Goal: Find specific page/section: Find specific page/section

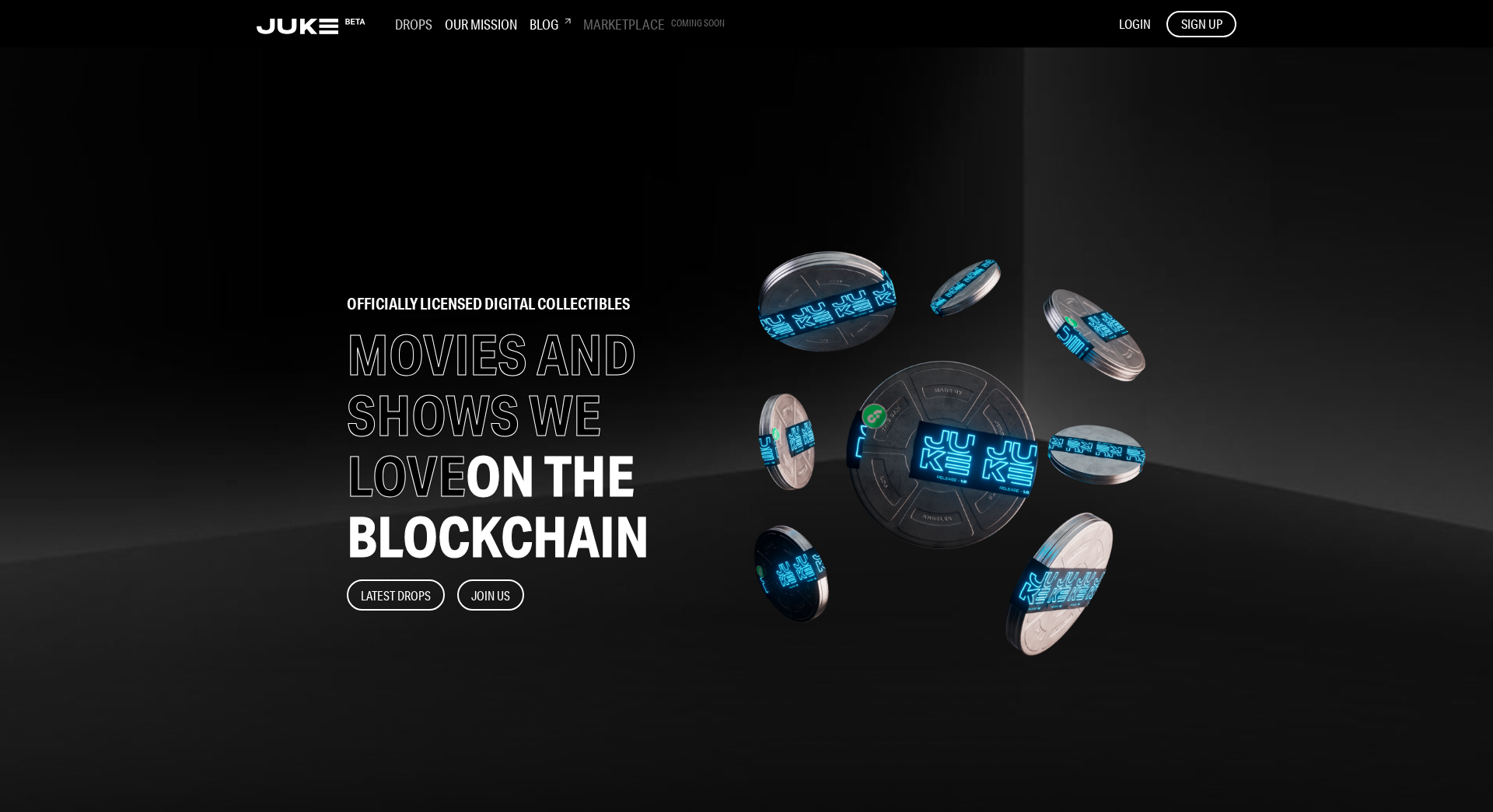
click at [409, 28] on h3 "Drops" at bounding box center [413, 24] width 37 height 17
